Goal: Information Seeking & Learning: Understand process/instructions

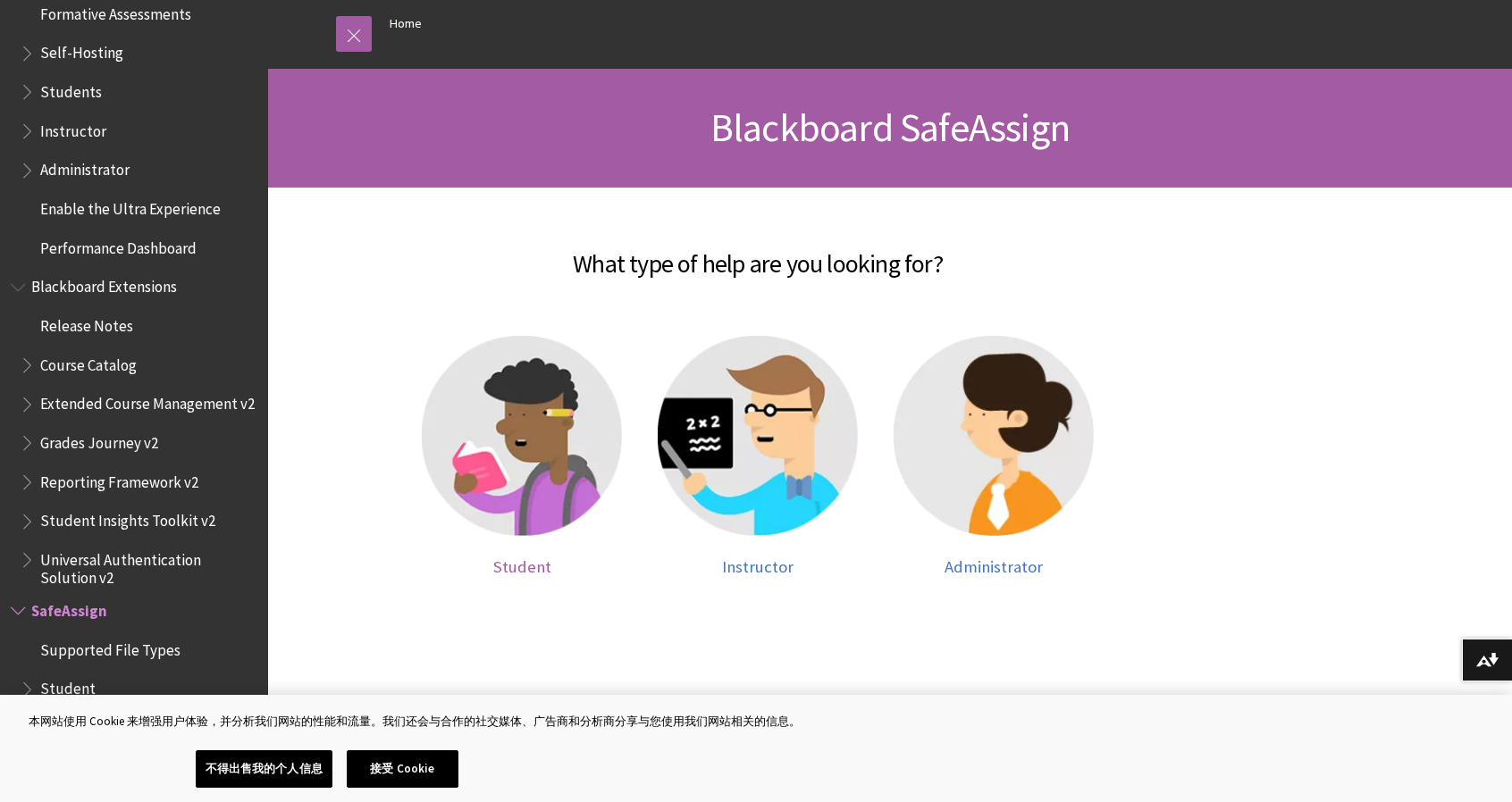
scroll to position [265, 0]
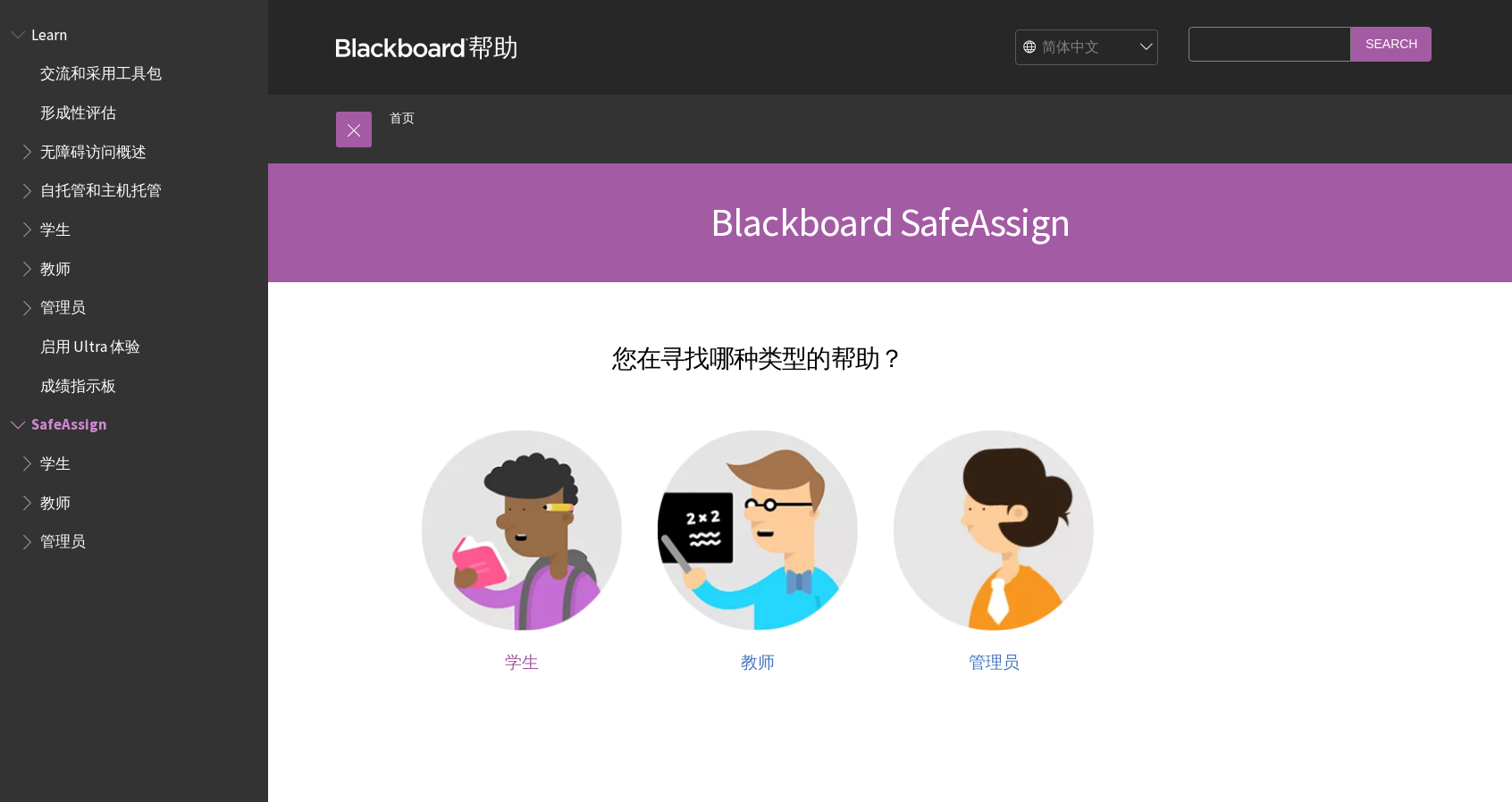
click at [517, 598] on img at bounding box center [522, 530] width 200 height 200
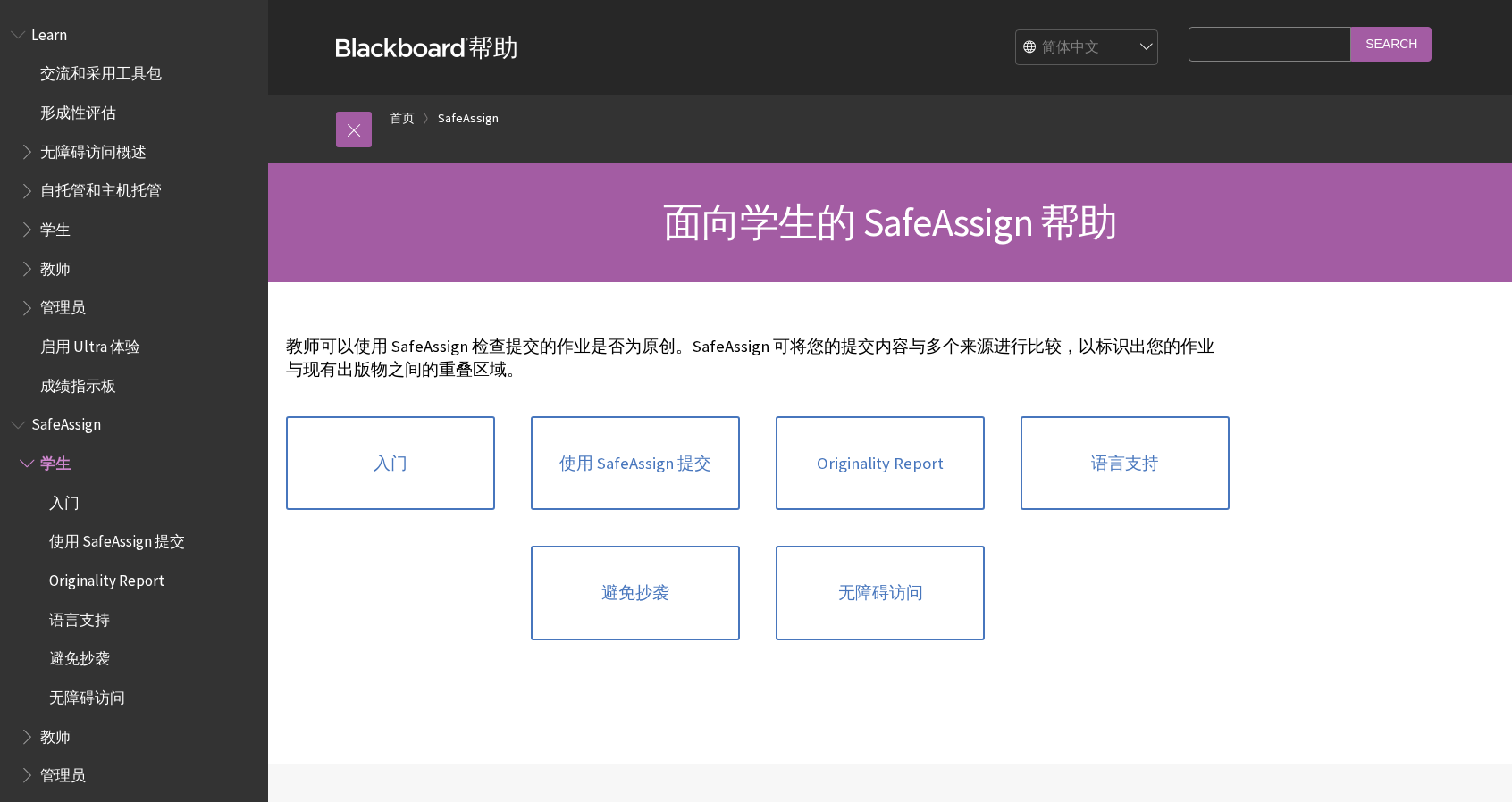
scroll to position [8, 0]
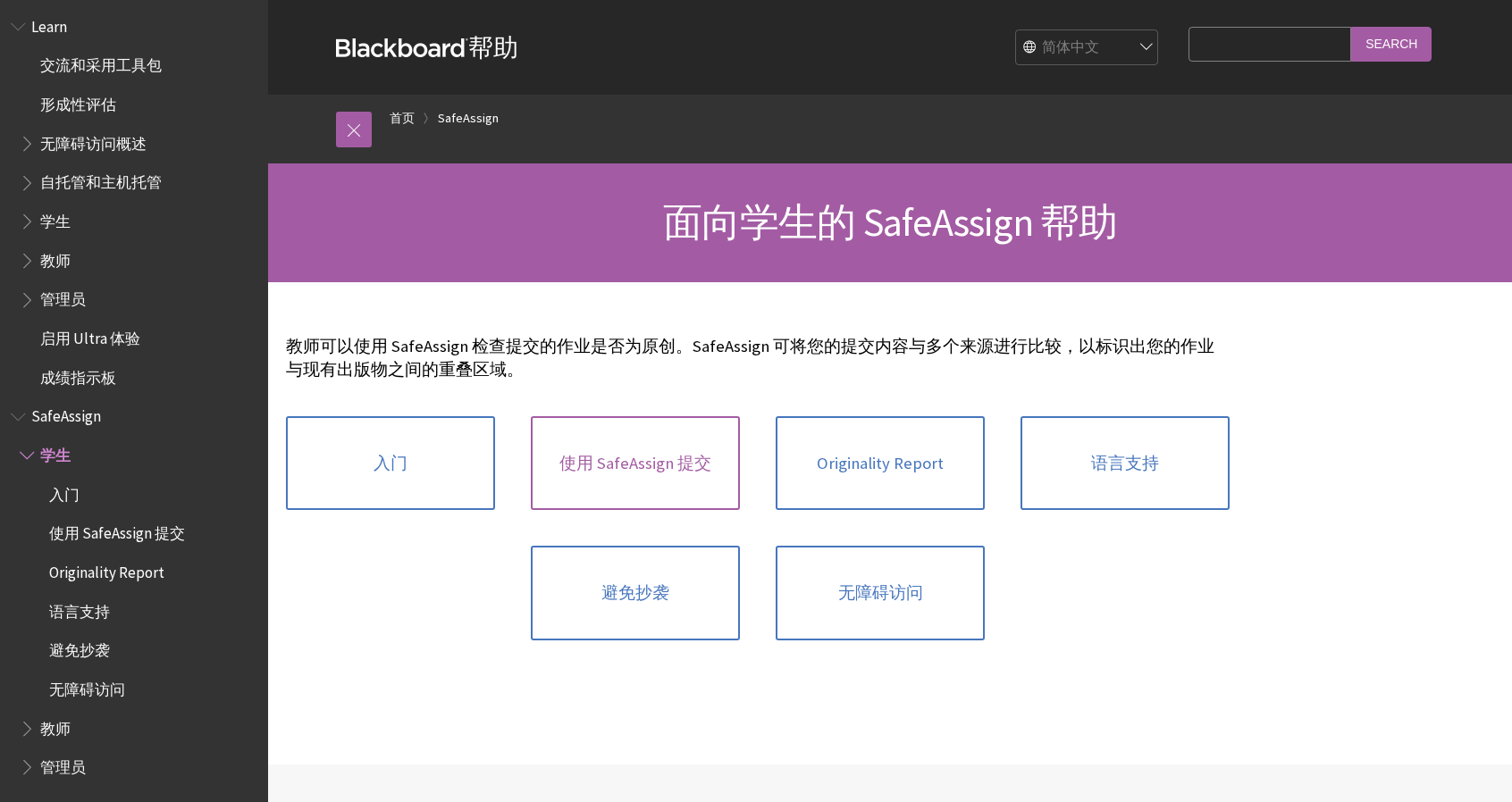
click at [624, 474] on link "使用 SafeAssign 提交" at bounding box center [635, 463] width 210 height 95
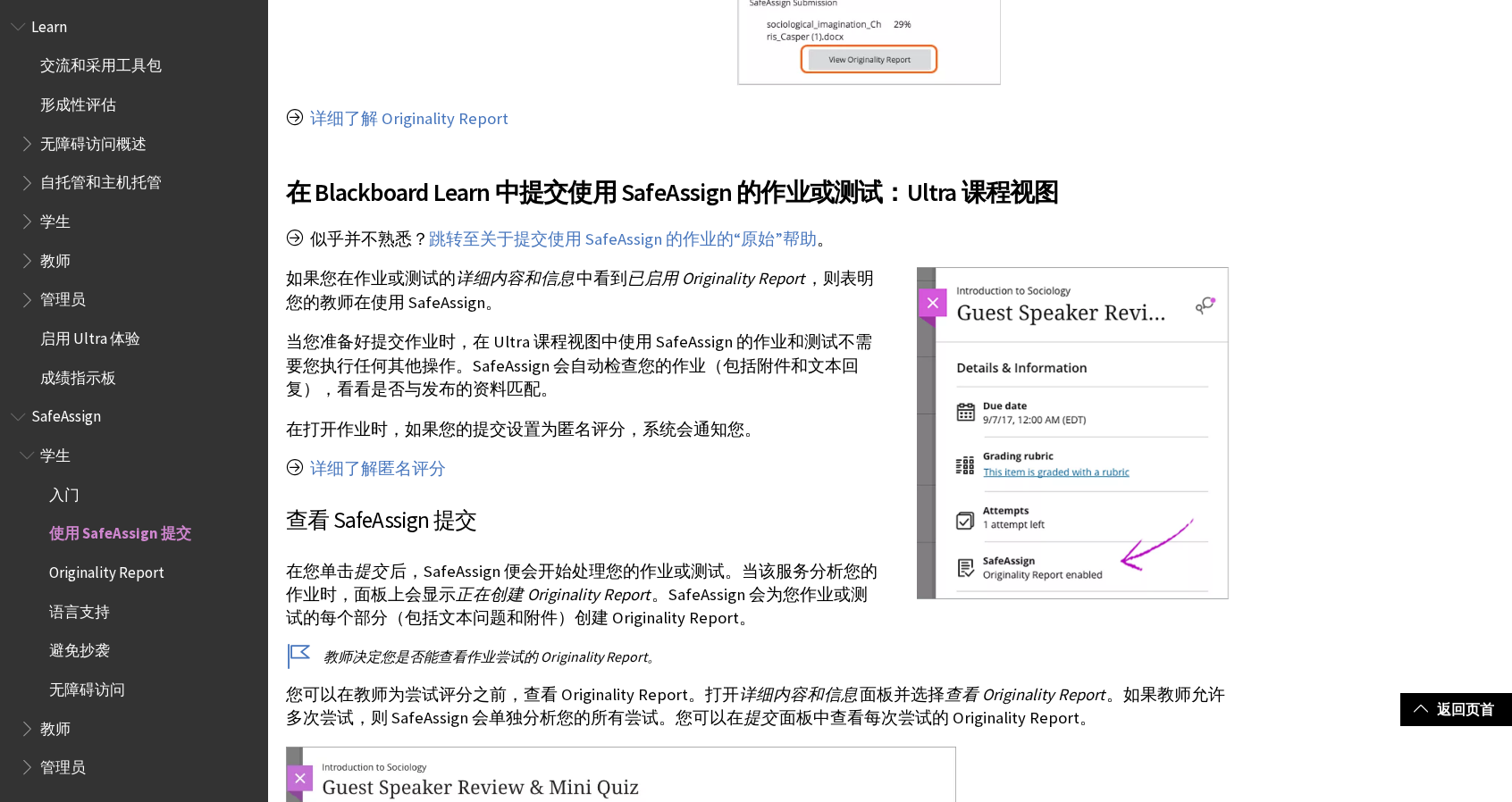
scroll to position [1697, 0]
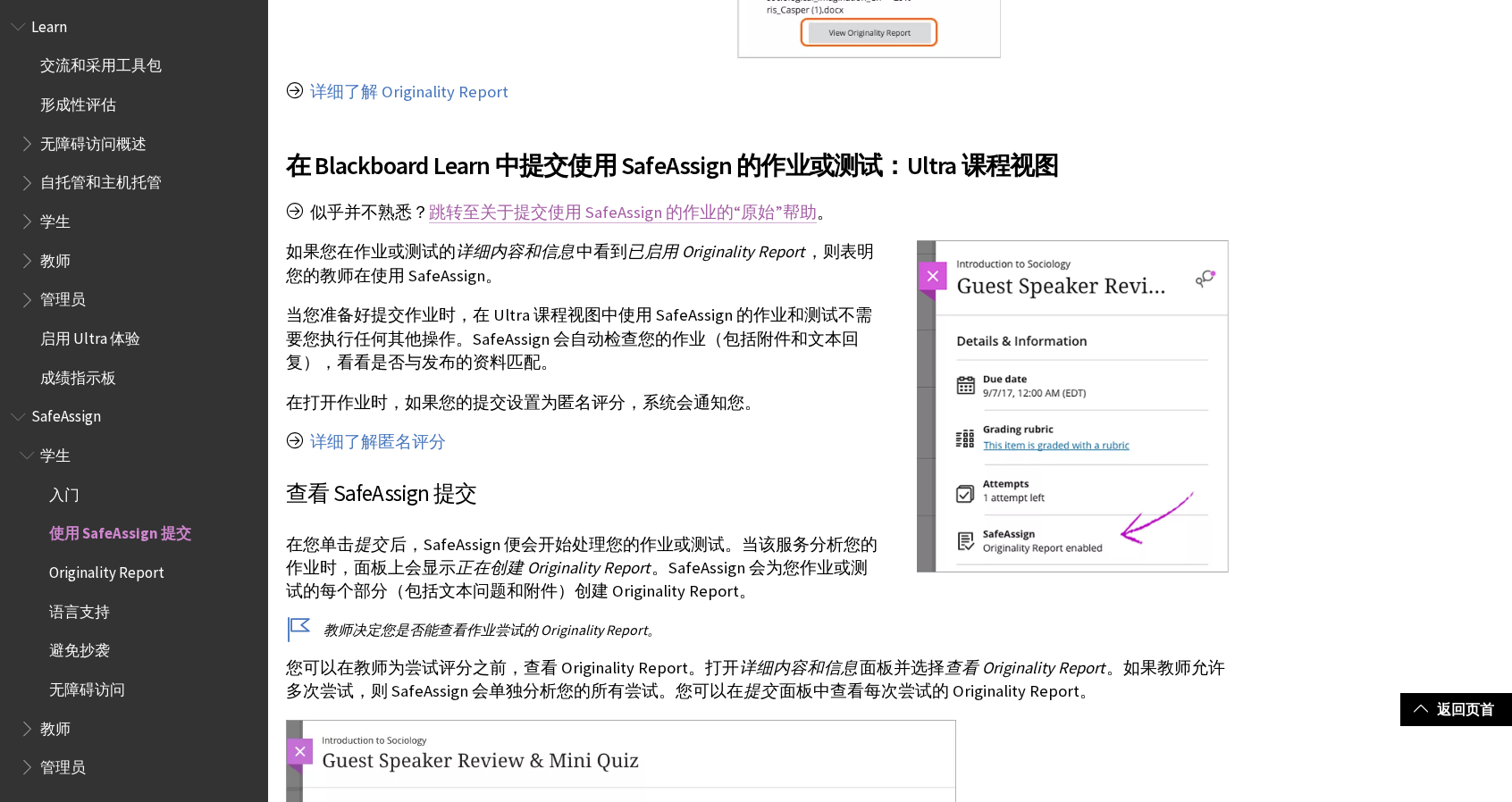
click at [712, 208] on link "跳转至关于提交使用 SafeAssign 的作业的“原始”帮助" at bounding box center [623, 212] width 387 height 22
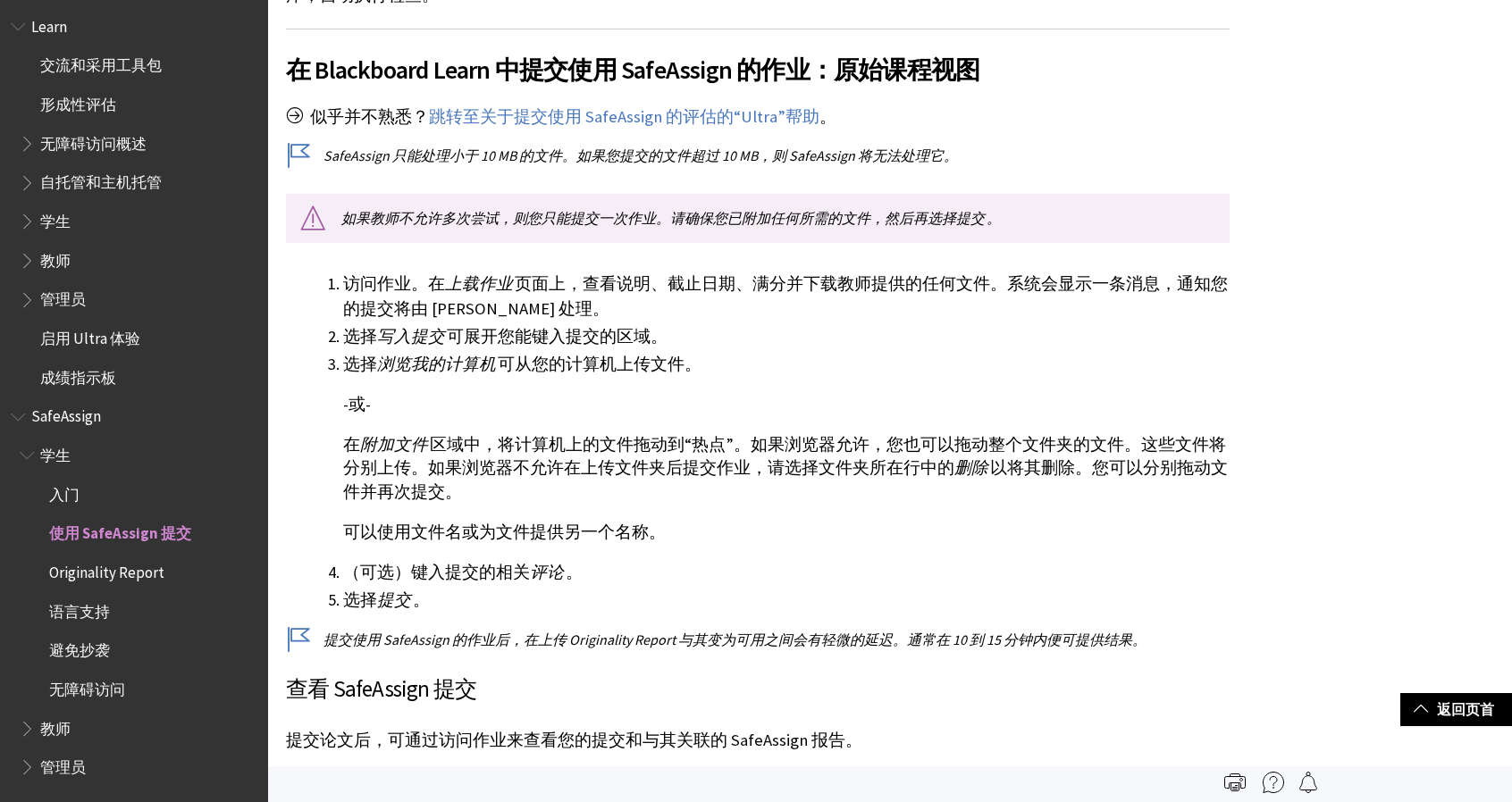
scroll to position [333, 0]
